Goal: Entertainment & Leisure: Consume media (video, audio)

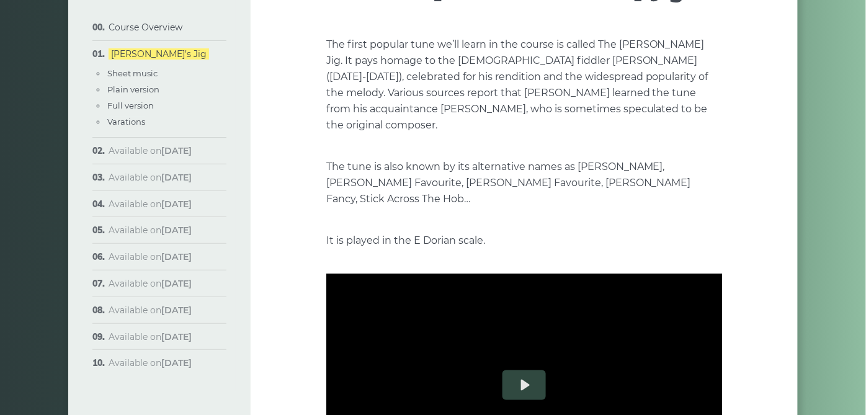
scroll to position [275, 0]
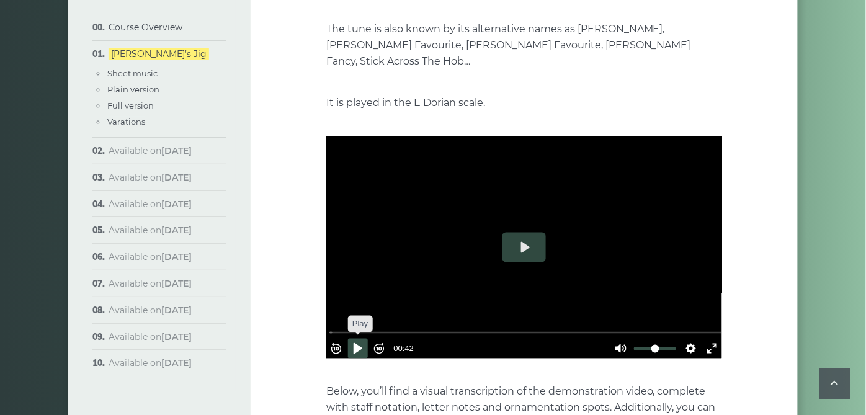
click at [364, 339] on button "Pause Play" at bounding box center [358, 349] width 20 height 20
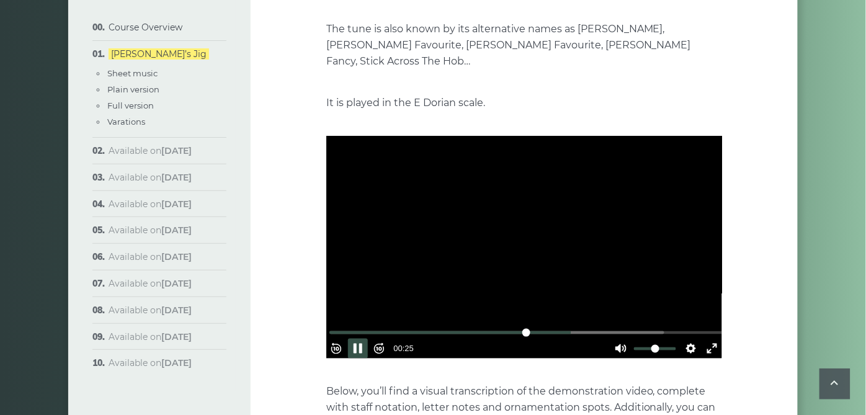
click at [575, 327] on input "Seek" at bounding box center [526, 333] width 395 height 12
type input "***"
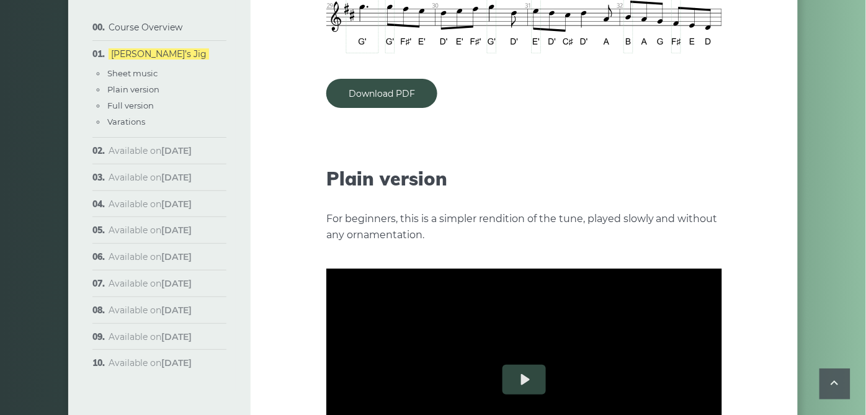
scroll to position [1379, 0]
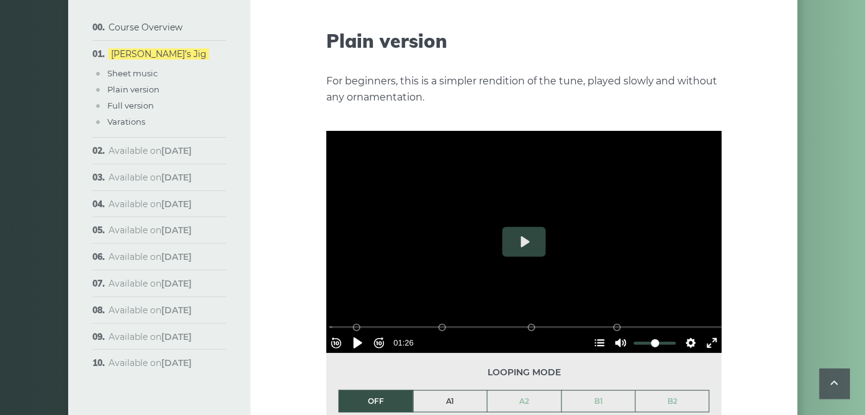
click at [450, 391] on link "A1" at bounding box center [451, 401] width 74 height 21
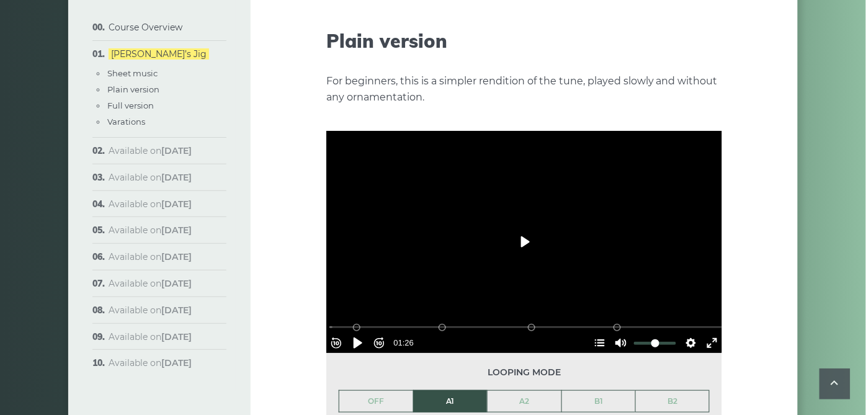
click at [528, 227] on button "Play" at bounding box center [524, 242] width 43 height 30
click at [686, 333] on button "Settings" at bounding box center [691, 343] width 20 height 20
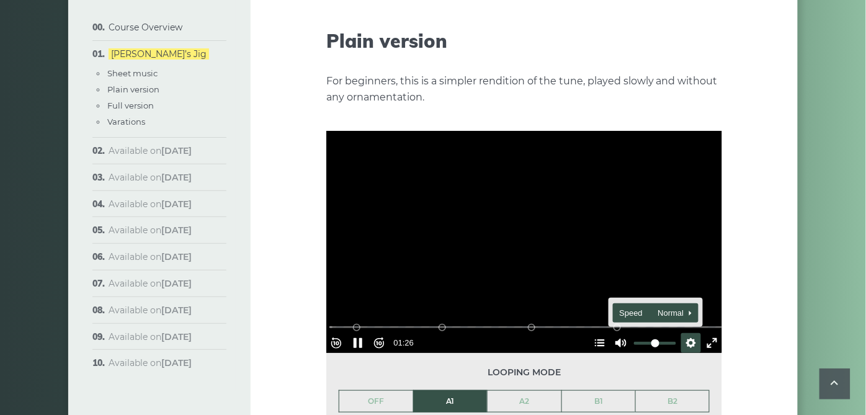
click at [686, 303] on button "Speed Normal" at bounding box center [656, 312] width 86 height 19
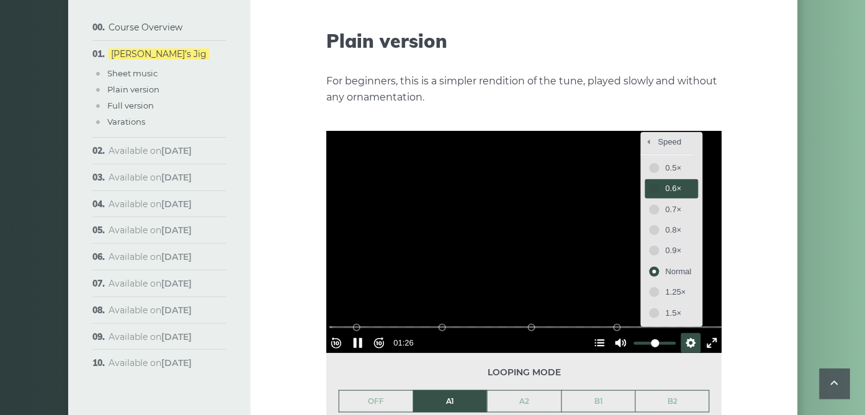
click at [671, 182] on span "0.6×" at bounding box center [679, 189] width 26 height 14
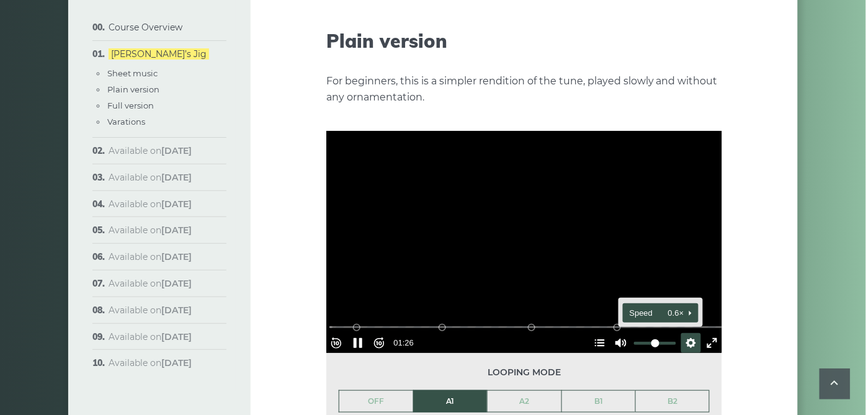
click at [683, 303] on button "Speed 0.6×" at bounding box center [660, 312] width 75 height 19
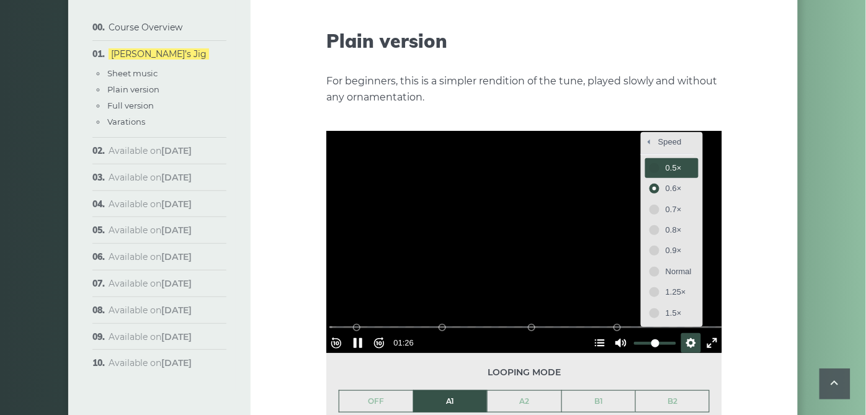
click at [653, 158] on button "0.5×" at bounding box center [671, 167] width 53 height 19
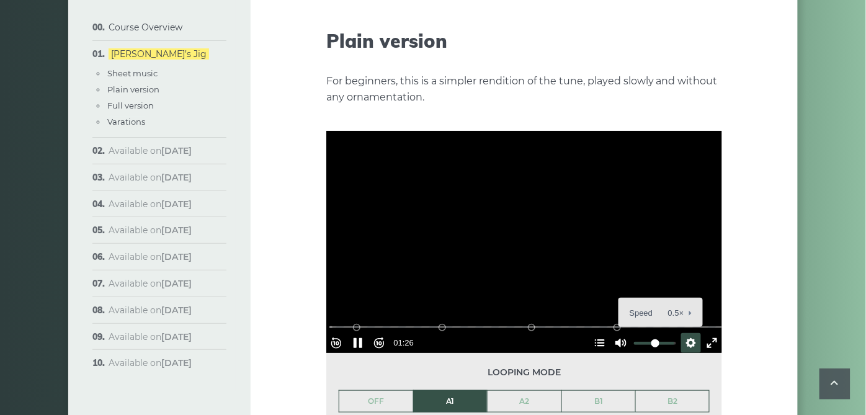
type input "*"
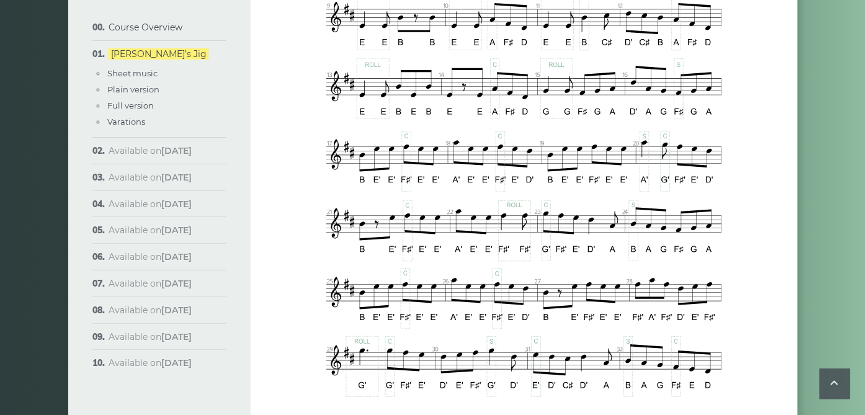
scroll to position [896, 0]
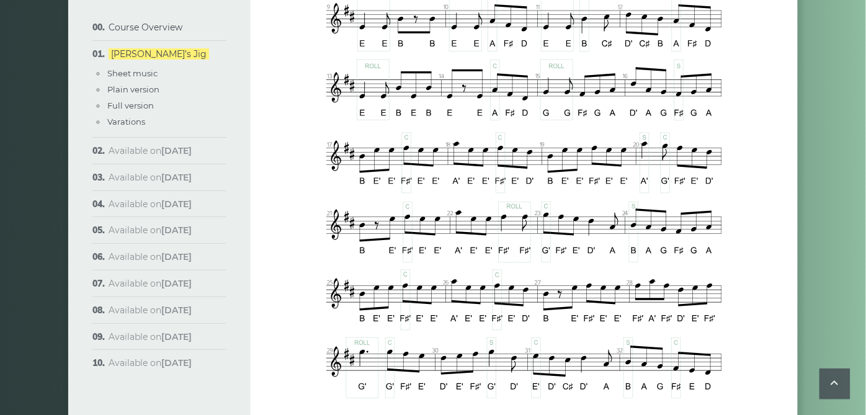
type input "****"
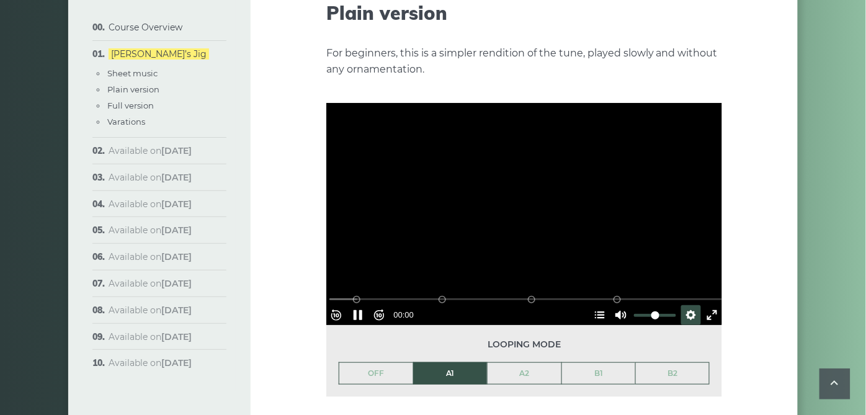
scroll to position [1448, 0]
